Goal: Information Seeking & Learning: Learn about a topic

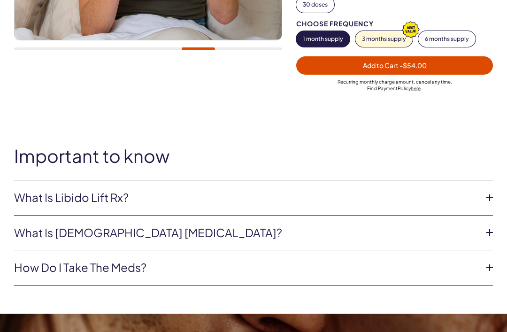
scroll to position [317, 0]
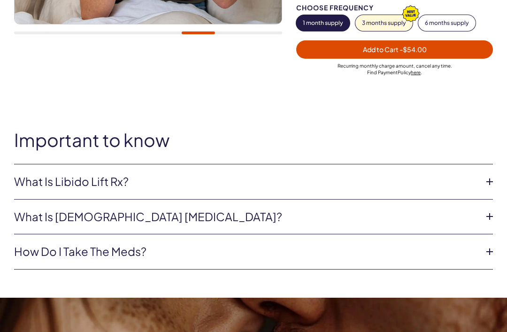
click at [476, 185] on link "What is Libido Lift Rx?" at bounding box center [245, 182] width 463 height 16
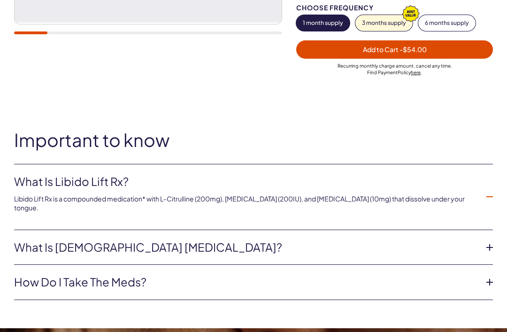
click at [485, 240] on icon at bounding box center [489, 247] width 14 height 14
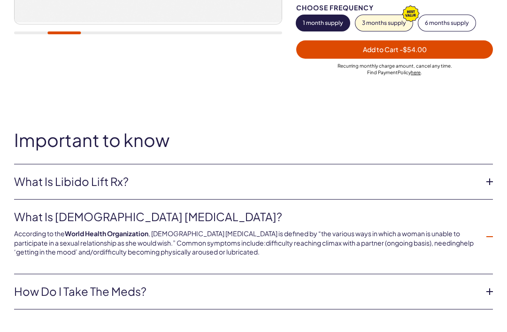
click at [490, 284] on icon at bounding box center [489, 291] width 14 height 14
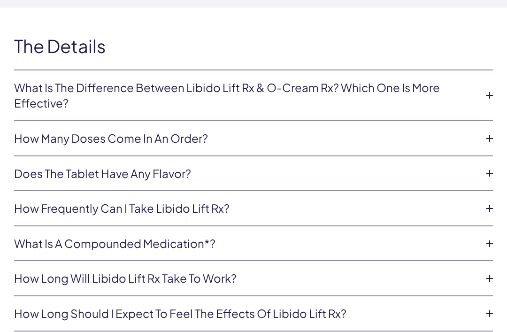
scroll to position [2086, 0]
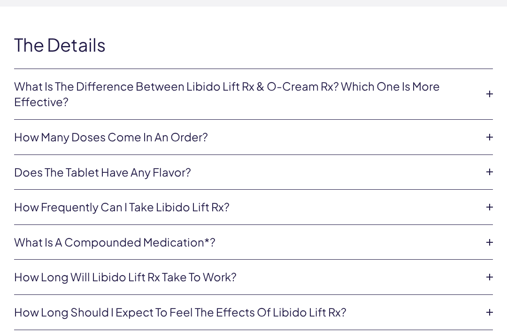
click at [483, 90] on icon at bounding box center [489, 94] width 14 height 14
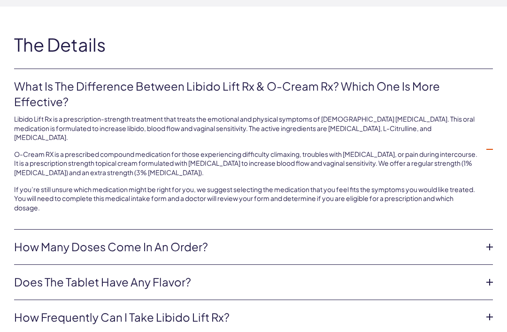
click at [477, 239] on link "How many doses come in an order?" at bounding box center [245, 247] width 463 height 16
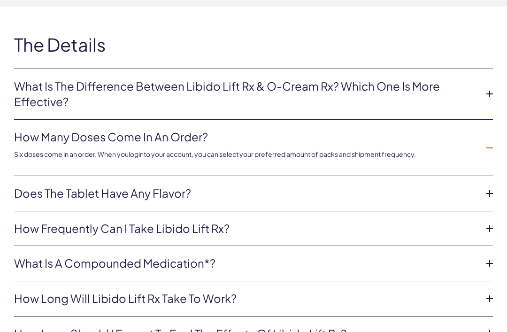
click at [475, 185] on link "Does the tablet have any flavor?" at bounding box center [245, 193] width 463 height 16
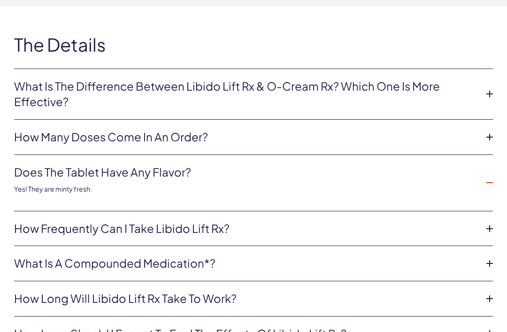
click at [483, 221] on icon at bounding box center [489, 228] width 14 height 14
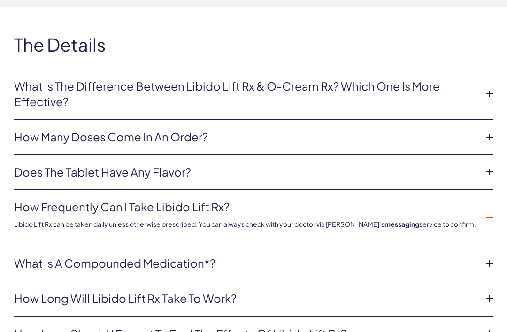
click at [477, 255] on link "What is a compounded medication*?" at bounding box center [245, 263] width 463 height 16
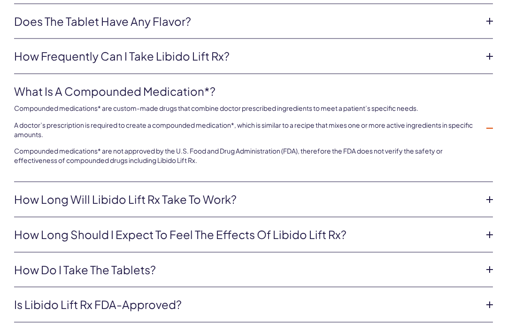
scroll to position [2238, 0]
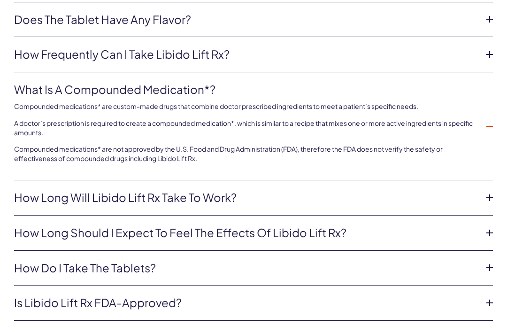
click at [483, 190] on icon at bounding box center [489, 197] width 14 height 14
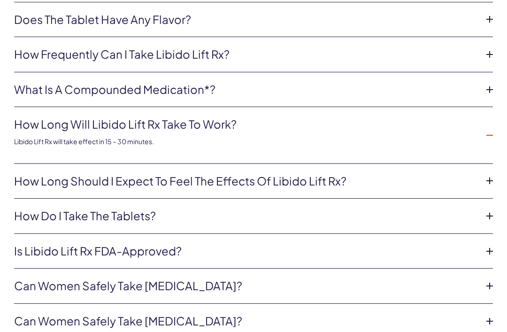
click at [483, 174] on icon at bounding box center [489, 181] width 14 height 14
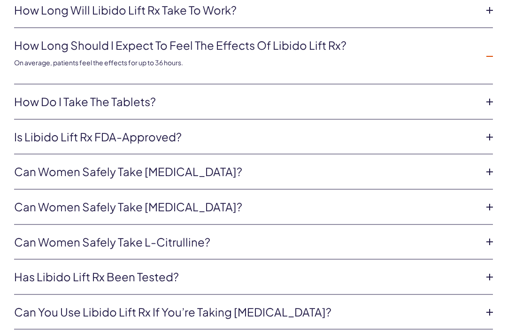
scroll to position [2354, 0]
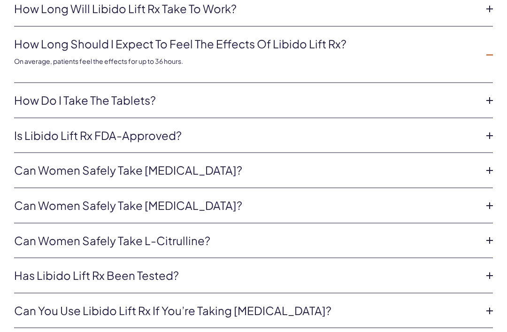
click at [471, 128] on link "Is Libido Lift Rx FDA-approved?" at bounding box center [245, 136] width 463 height 16
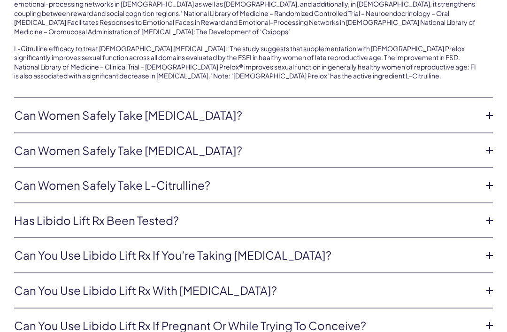
scroll to position [2605, 0]
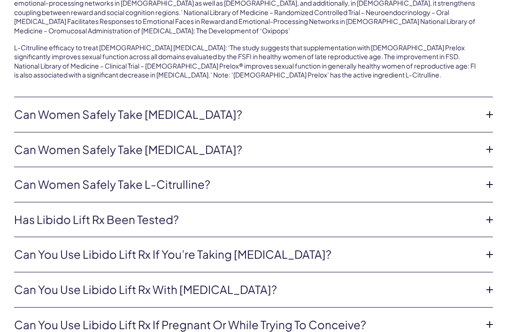
click at [477, 106] on link "Can women safely take [MEDICAL_DATA]?" at bounding box center [245, 114] width 463 height 16
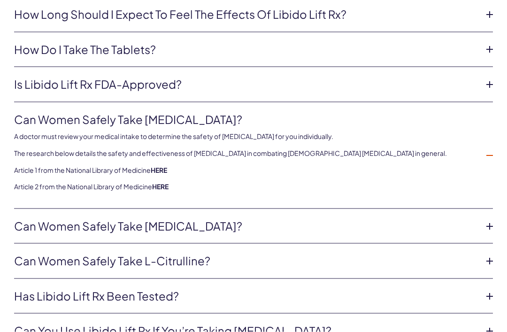
scroll to position [2382, 0]
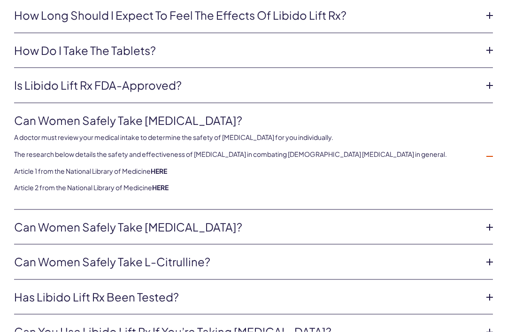
click at [355, 254] on link "Can women safely take L-Citrulline?" at bounding box center [245, 262] width 463 height 16
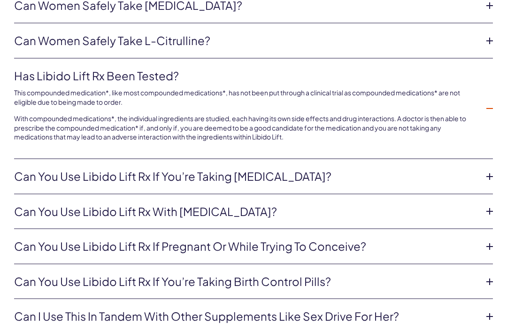
scroll to position [2542, 0]
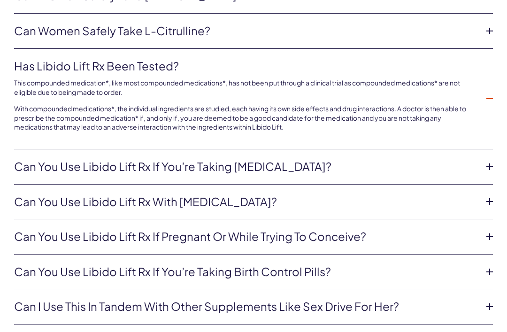
click at [471, 159] on link "Can you use Libido Lift Rx if you’re taking [MEDICAL_DATA]?" at bounding box center [245, 167] width 463 height 16
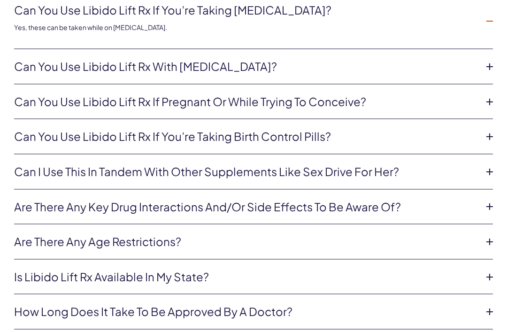
scroll to position [2633, 0]
click at [439, 163] on link "Can I use this in tandem with other supplements like Sex Drive for Her?" at bounding box center [245, 171] width 463 height 16
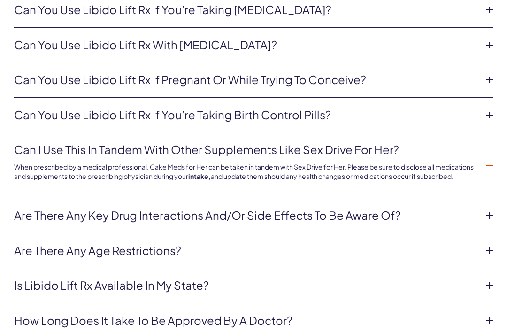
click at [461, 242] on link "Are there any age restrictions?" at bounding box center [245, 250] width 463 height 16
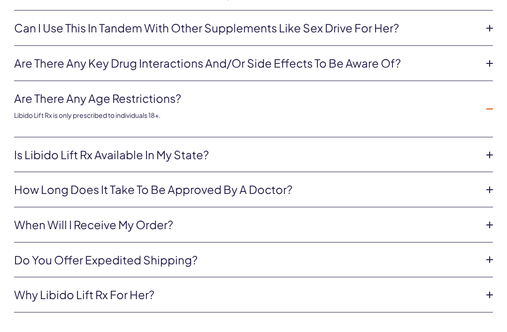
scroll to position [2755, 0]
click at [473, 146] on link "Is Libido Lift Rx available in my state?" at bounding box center [245, 154] width 463 height 16
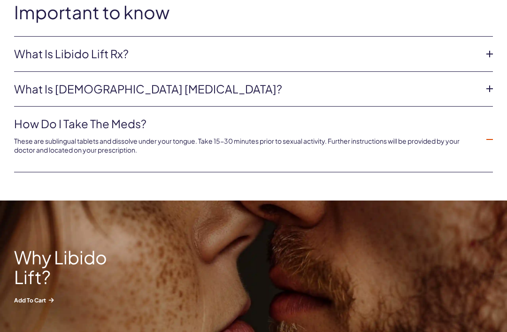
scroll to position [410, 0]
